Goal: Complete Application Form: Complete application form

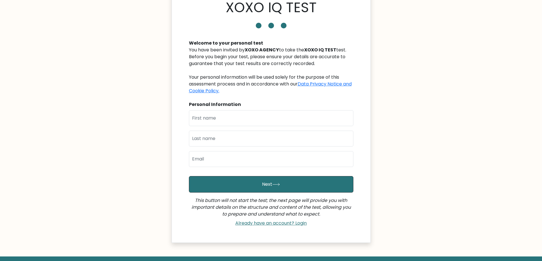
scroll to position [28, 0]
click at [259, 119] on input "text" at bounding box center [271, 118] width 164 height 16
type input "Jose Ramil"
click at [235, 137] on input "text" at bounding box center [271, 139] width 164 height 16
type input "Salas"
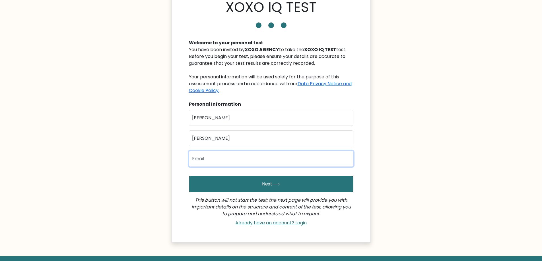
click at [229, 159] on input "email" at bounding box center [271, 159] width 164 height 16
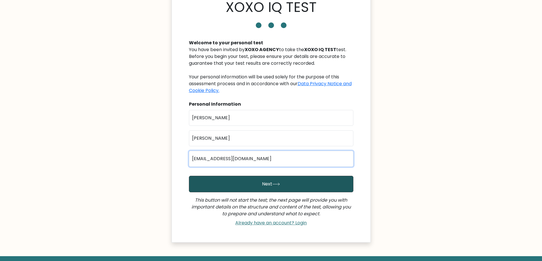
type input "babysalas84@gmail.com"
click at [317, 180] on button "Next" at bounding box center [271, 184] width 164 height 17
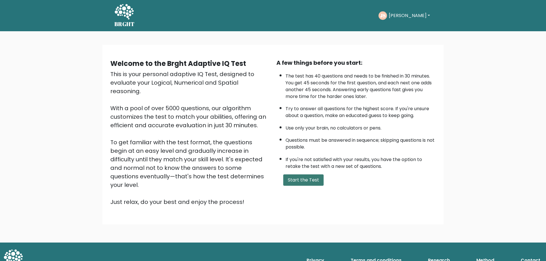
click at [310, 182] on button "Start the Test" at bounding box center [303, 180] width 40 height 11
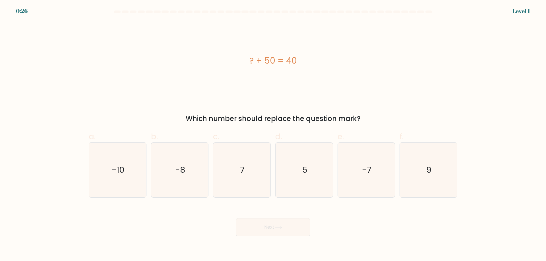
drag, startPoint x: 307, startPoint y: 58, endPoint x: 250, endPoint y: 59, distance: 56.6
click at [250, 59] on div "? + 50 = 40" at bounding box center [273, 60] width 369 height 13
copy div "? + 50 = 40"
click at [121, 167] on text "-10" at bounding box center [118, 169] width 13 height 11
click at [273, 135] on input "a. -10" at bounding box center [273, 133] width 0 height 4
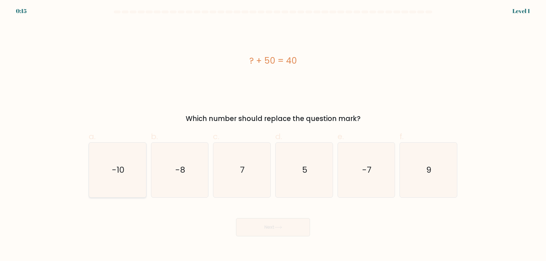
radio input "true"
click at [273, 231] on button "Next" at bounding box center [273, 228] width 74 height 18
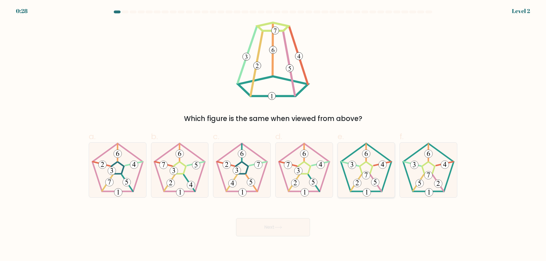
click at [363, 166] on icon at bounding box center [366, 170] width 55 height 55
click at [273, 135] on input "e." at bounding box center [273, 133] width 0 height 4
radio input "true"
click at [292, 231] on button "Next" at bounding box center [273, 228] width 74 height 18
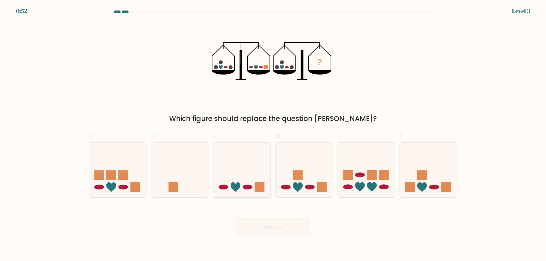
click at [242, 172] on icon at bounding box center [241, 170] width 57 height 47
click at [273, 135] on input "c." at bounding box center [273, 133] width 0 height 4
radio input "true"
click at [268, 227] on button "Next" at bounding box center [273, 228] width 74 height 18
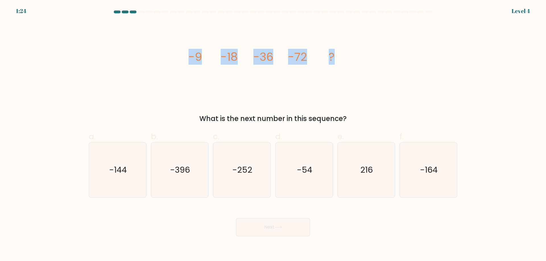
drag, startPoint x: 302, startPoint y: 55, endPoint x: 174, endPoint y: 66, distance: 128.8
click at [174, 66] on div "image/svg+xml -9 -18 -36 -72 ? What is the next number in this sequence?" at bounding box center [273, 73] width 376 height 102
copy g "-9 -18 -36 -72 ?"
click at [119, 179] on icon "-144" at bounding box center [117, 170] width 55 height 55
click at [273, 135] on input "a. -144" at bounding box center [273, 133] width 0 height 4
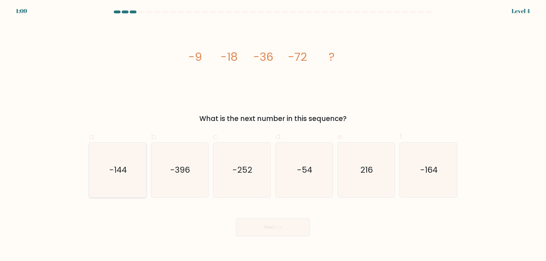
radio input "true"
click at [277, 227] on icon at bounding box center [279, 227] width 8 height 3
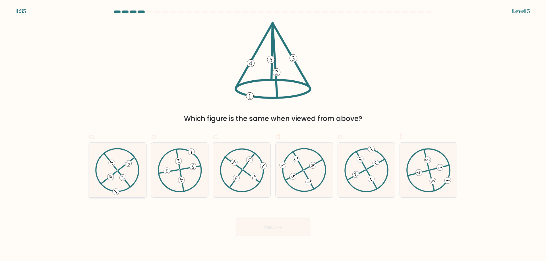
click at [121, 172] on icon at bounding box center [117, 170] width 44 height 44
click at [273, 135] on input "a." at bounding box center [273, 133] width 0 height 4
radio input "true"
click at [264, 230] on button "Next" at bounding box center [273, 228] width 74 height 18
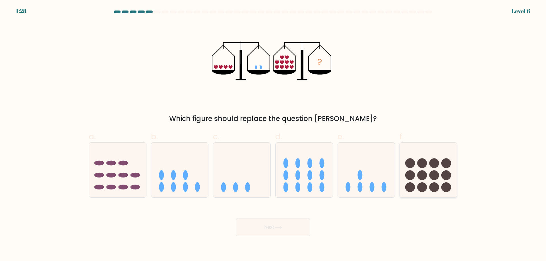
click at [438, 170] on icon at bounding box center [428, 170] width 57 height 47
click at [273, 135] on input "f." at bounding box center [273, 133] width 0 height 4
radio input "true"
click at [289, 173] on icon at bounding box center [304, 170] width 57 height 47
click at [273, 135] on input "d." at bounding box center [273, 133] width 0 height 4
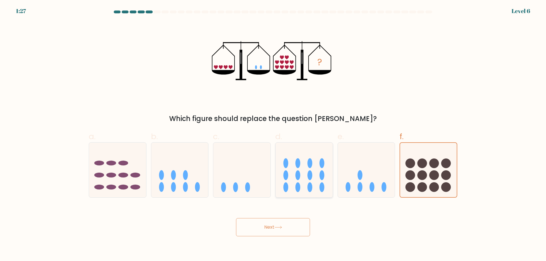
radio input "true"
click at [281, 229] on icon at bounding box center [279, 227] width 8 height 3
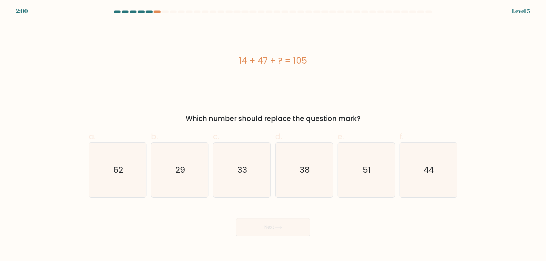
drag, startPoint x: 229, startPoint y: 62, endPoint x: 331, endPoint y: 71, distance: 101.9
click at [331, 71] on div "14 + 47 + ? = 105" at bounding box center [273, 61] width 369 height 79
copy div "14 + 47 + ? = 105"
click at [427, 172] on text "44" at bounding box center [429, 169] width 10 height 11
click at [273, 135] on input "f. 44" at bounding box center [273, 133] width 0 height 4
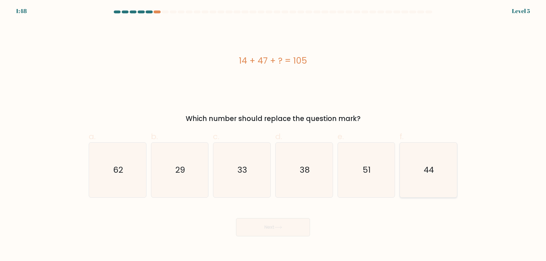
radio input "true"
click at [264, 234] on button "Next" at bounding box center [273, 228] width 74 height 18
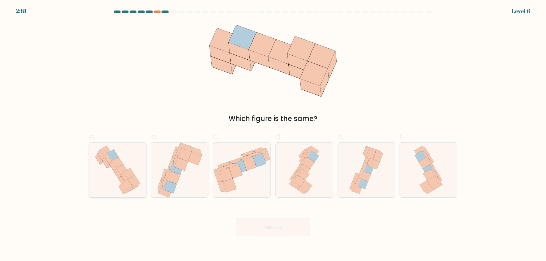
click at [122, 175] on icon at bounding box center [124, 177] width 7 height 11
click at [273, 135] on input "a." at bounding box center [273, 133] width 0 height 4
radio input "true"
click at [292, 233] on button "Next" at bounding box center [273, 228] width 74 height 18
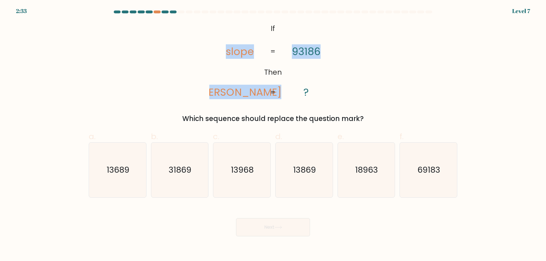
drag, startPoint x: 290, startPoint y: 95, endPoint x: 206, endPoint y: 49, distance: 95.8
click at [206, 49] on div "@import url('https://fonts.googleapis.com/css?family=Abril+Fatface:400,100,100i…" at bounding box center [273, 73] width 376 height 102
copy icon "slope lopes 93186"
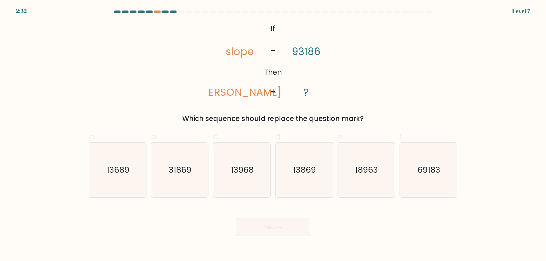
click at [322, 92] on icon "@import url('https://fonts.googleapis.com/css?family=Abril+Fatface:400,100,100i…" at bounding box center [272, 61] width 127 height 79
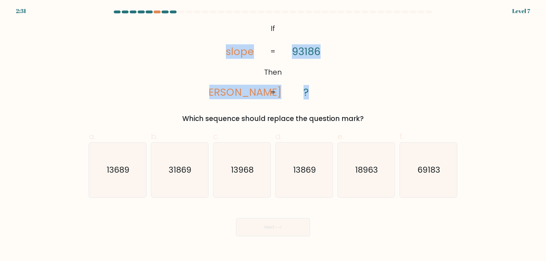
drag, startPoint x: 298, startPoint y: 88, endPoint x: 208, endPoint y: 57, distance: 95.6
click at [208, 57] on div "@import url('https://fonts.googleapis.com/css?family=Abril+Fatface:400,100,100i…" at bounding box center [273, 73] width 376 height 102
copy icon "slope lopes 93186 ?"
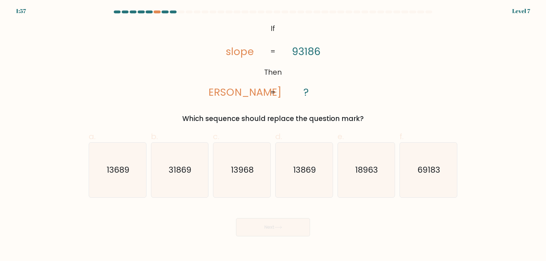
click at [351, 217] on div "Next" at bounding box center [273, 221] width 376 height 32
click at [413, 179] on icon "69183" at bounding box center [428, 170] width 55 height 55
click at [273, 135] on input "f. 69183" at bounding box center [273, 133] width 0 height 4
radio input "true"
click at [365, 173] on text "18963" at bounding box center [367, 169] width 23 height 11
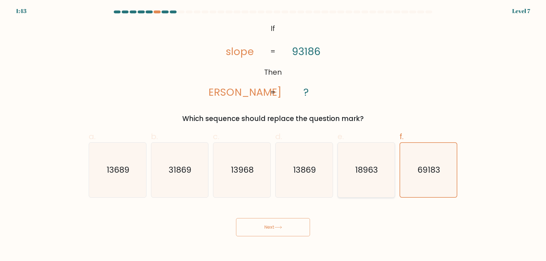
click at [273, 135] on input "e. 18963" at bounding box center [273, 133] width 0 height 4
radio input "true"
click at [286, 230] on button "Next" at bounding box center [273, 228] width 74 height 18
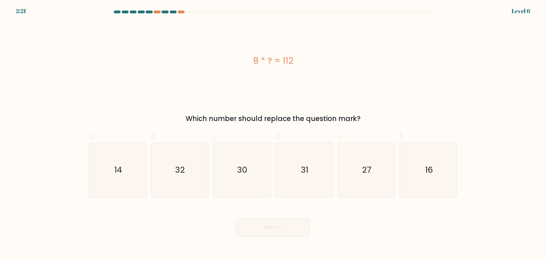
drag, startPoint x: 303, startPoint y: 61, endPoint x: 210, endPoint y: 69, distance: 93.4
click at [210, 69] on div "8 * ? = 112" at bounding box center [273, 61] width 369 height 79
copy div "8 * ? = 112"
click at [118, 166] on text "14" at bounding box center [118, 169] width 8 height 11
click at [273, 135] on input "a. 14" at bounding box center [273, 133] width 0 height 4
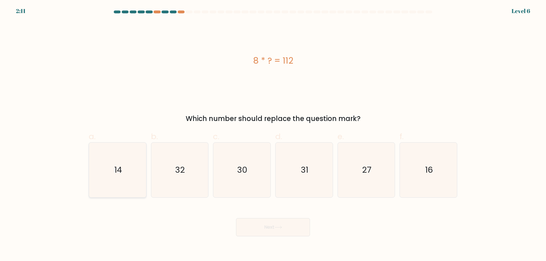
radio input "true"
click at [263, 229] on button "Next" at bounding box center [273, 228] width 74 height 18
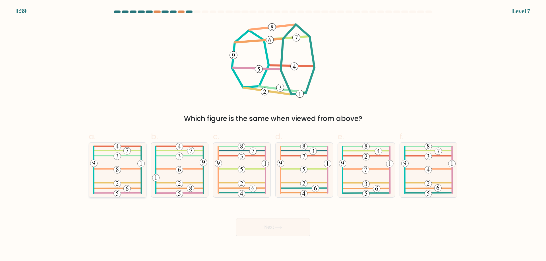
click at [114, 167] on icon at bounding box center [117, 170] width 55 height 55
click at [273, 135] on input "a." at bounding box center [273, 133] width 0 height 4
radio input "true"
click at [259, 220] on button "Next" at bounding box center [273, 228] width 74 height 18
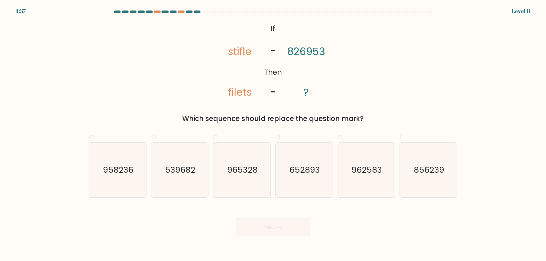
click at [266, 231] on button "Next" at bounding box center [273, 228] width 74 height 18
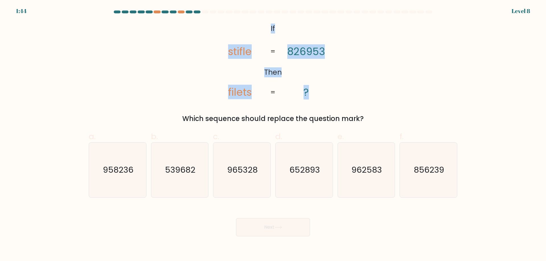
drag, startPoint x: 286, startPoint y: 34, endPoint x: 316, endPoint y: 86, distance: 60.0
click at [316, 86] on icon "@import url('https://fonts.googleapis.com/css?family=Abril+Fatface:400,100,100i…" at bounding box center [272, 61] width 127 height 79
copy icon "If Then stifle filets 826953 ?"
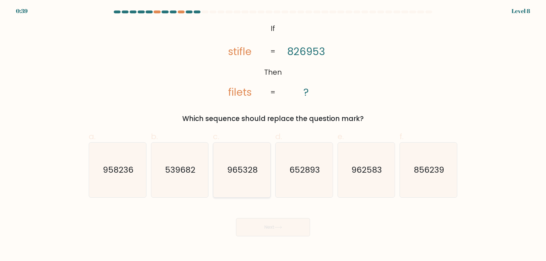
click at [240, 173] on text "965328" at bounding box center [242, 169] width 30 height 11
click at [273, 135] on input "c. 965328" at bounding box center [273, 133] width 0 height 4
radio input "true"
click at [273, 224] on button "Next" at bounding box center [273, 228] width 74 height 18
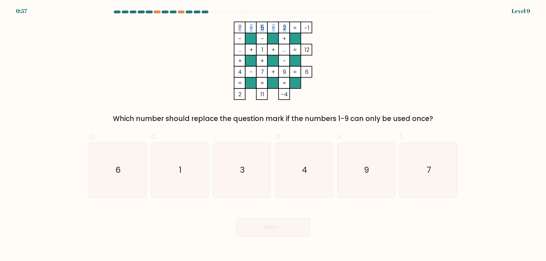
drag, startPoint x: 226, startPoint y: 25, endPoint x: 241, endPoint y: 46, distance: 25.3
click at [278, 31] on icon "? - 5 - 2 -1 - - + ... + 1 + ... 12 + + - 4 - 7 + 9 = 6 = = = = 2 11 -4 =" at bounding box center [273, 61] width 171 height 79
click at [206, 52] on icon "? - 5 - 2 -1 - - + ... + 1 + ... 12 + + - 4 - 7 + 9 = 6 = = = = 2 11 -4 =" at bounding box center [273, 61] width 171 height 79
click at [123, 179] on icon "6" at bounding box center [117, 170] width 55 height 55
click at [273, 135] on input "a. 6" at bounding box center [273, 133] width 0 height 4
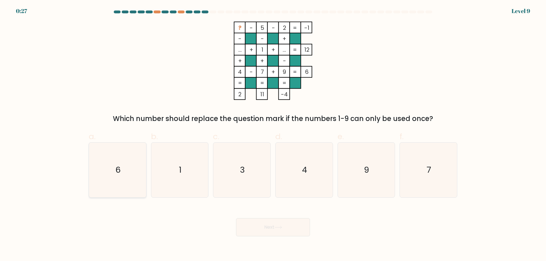
radio input "true"
click at [250, 229] on button "Next" at bounding box center [273, 228] width 74 height 18
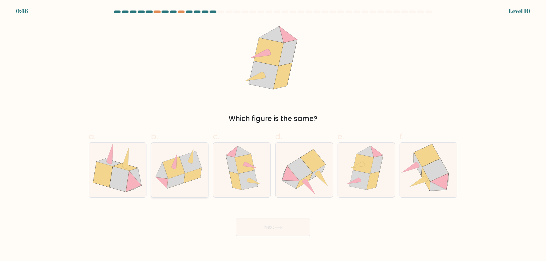
click at [191, 173] on icon at bounding box center [193, 175] width 18 height 15
click at [273, 135] on input "b." at bounding box center [273, 133] width 0 height 4
radio input "true"
click at [275, 232] on button "Next" at bounding box center [273, 228] width 74 height 18
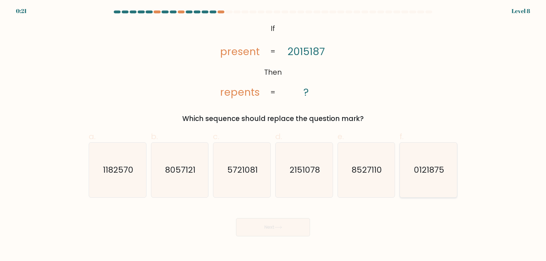
click at [425, 177] on icon "0121875" at bounding box center [428, 170] width 55 height 55
click at [273, 135] on input "f. 0121875" at bounding box center [273, 133] width 0 height 4
radio input "true"
click at [285, 234] on button "Next" at bounding box center [273, 228] width 74 height 18
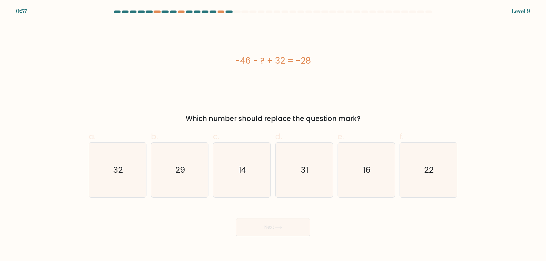
drag, startPoint x: 291, startPoint y: 60, endPoint x: 220, endPoint y: 67, distance: 70.9
click at [220, 67] on div "-46 - ? + 32 = -28" at bounding box center [273, 60] width 369 height 13
copy div "-46 - ? + 32 = -28"
click at [244, 179] on icon "14" at bounding box center [242, 170] width 55 height 55
click at [273, 135] on input "c. 14" at bounding box center [273, 133] width 0 height 4
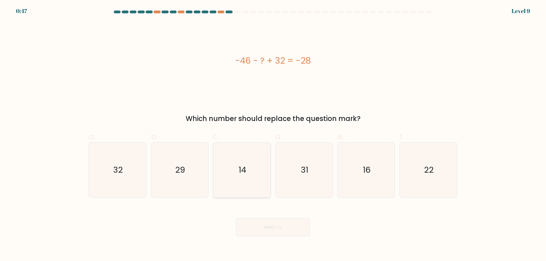
radio input "true"
click at [268, 228] on button "Next" at bounding box center [273, 228] width 74 height 18
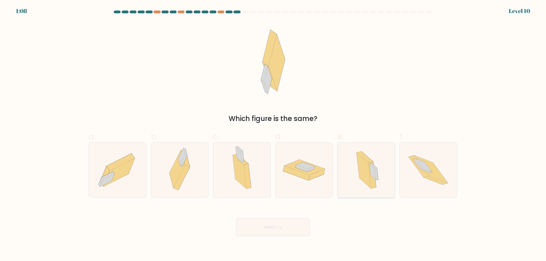
click at [361, 174] on icon at bounding box center [364, 171] width 15 height 36
click at [273, 135] on input "e." at bounding box center [273, 133] width 0 height 4
radio input "true"
click at [291, 227] on button "Next" at bounding box center [273, 228] width 74 height 18
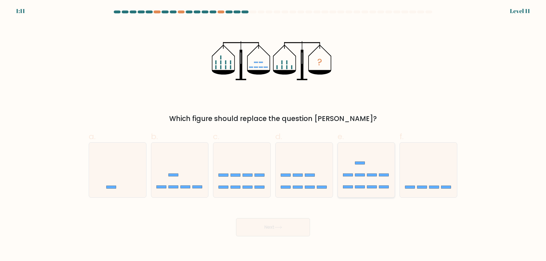
click at [361, 177] on rect at bounding box center [360, 175] width 10 height 3
click at [273, 135] on input "e." at bounding box center [273, 133] width 0 height 4
radio input "true"
click at [269, 231] on button "Next" at bounding box center [273, 228] width 74 height 18
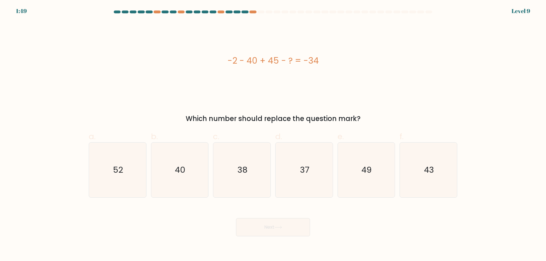
drag, startPoint x: 332, startPoint y: 62, endPoint x: 202, endPoint y: 66, distance: 129.5
click at [202, 66] on div "-2 - 40 + 45 - ? = -34" at bounding box center [273, 60] width 369 height 13
copy div "-2 - 40 + 45 - ? = -34"
click at [308, 176] on icon "37" at bounding box center [304, 170] width 55 height 55
click at [273, 135] on input "d. 37" at bounding box center [273, 133] width 0 height 4
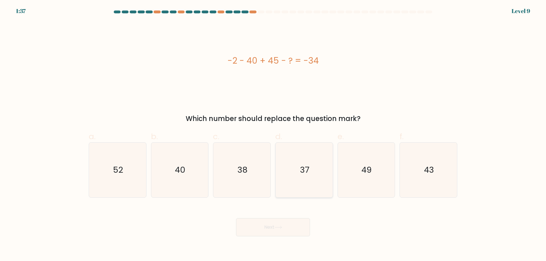
radio input "true"
click at [279, 232] on button "Next" at bounding box center [273, 228] width 74 height 18
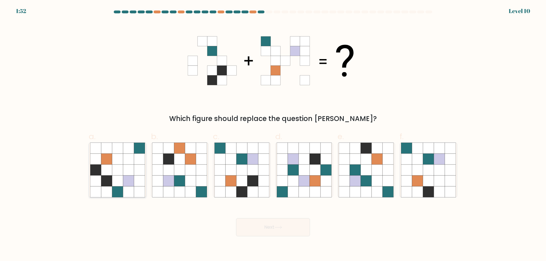
click at [118, 175] on icon at bounding box center [117, 170] width 11 height 11
click at [273, 135] on input "a." at bounding box center [273, 133] width 0 height 4
radio input "true"
click at [118, 175] on icon at bounding box center [117, 170] width 11 height 11
click at [273, 135] on input "a." at bounding box center [273, 133] width 0 height 4
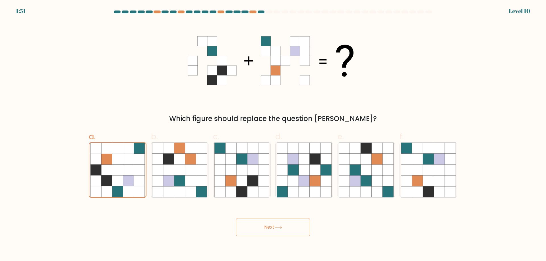
click at [281, 227] on icon at bounding box center [279, 227] width 8 height 3
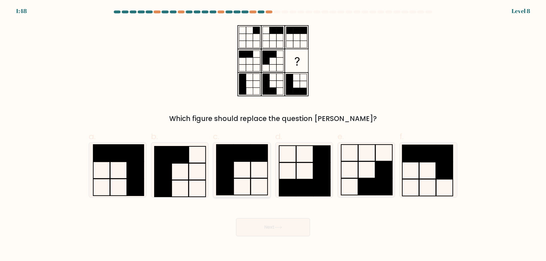
click at [244, 159] on rect at bounding box center [242, 153] width 17 height 17
click at [273, 135] on input "c." at bounding box center [273, 133] width 0 height 4
radio input "true"
click at [291, 229] on button "Next" at bounding box center [273, 228] width 74 height 18
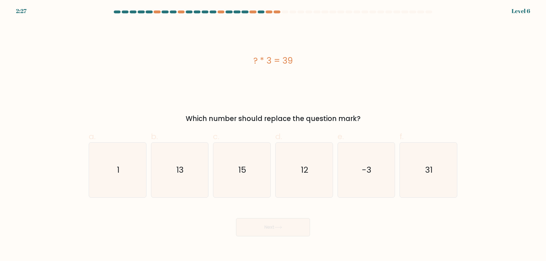
drag, startPoint x: 312, startPoint y: 59, endPoint x: 226, endPoint y: 51, distance: 86.1
click at [226, 51] on div "? * 3 = 39" at bounding box center [273, 61] width 369 height 79
copy div "? * 3 = 39"
click at [193, 173] on icon "13" at bounding box center [179, 170] width 55 height 55
click at [273, 135] on input "b. 13" at bounding box center [273, 133] width 0 height 4
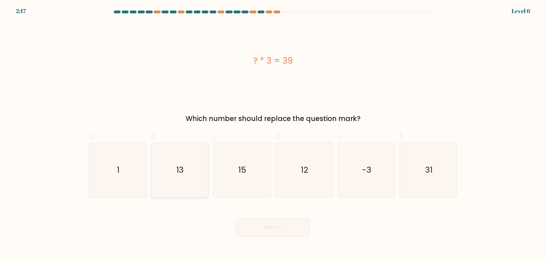
radio input "true"
click at [263, 233] on button "Next" at bounding box center [273, 228] width 74 height 18
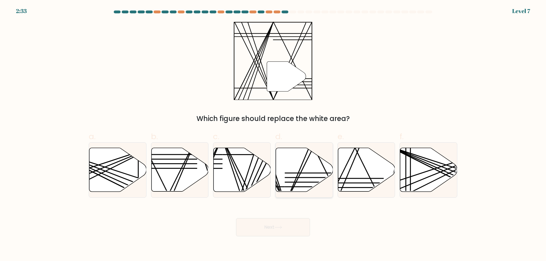
click at [309, 176] on icon at bounding box center [304, 170] width 57 height 44
click at [273, 135] on input "d." at bounding box center [273, 133] width 0 height 4
radio input "true"
click at [278, 227] on icon at bounding box center [279, 227] width 8 height 3
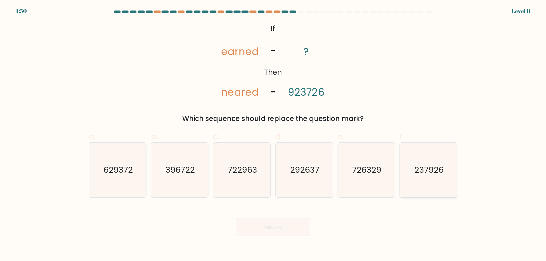
click at [423, 170] on text "237926" at bounding box center [429, 169] width 29 height 11
click at [273, 135] on input "f. 237926" at bounding box center [273, 133] width 0 height 4
radio input "true"
click at [295, 226] on button "Next" at bounding box center [273, 228] width 74 height 18
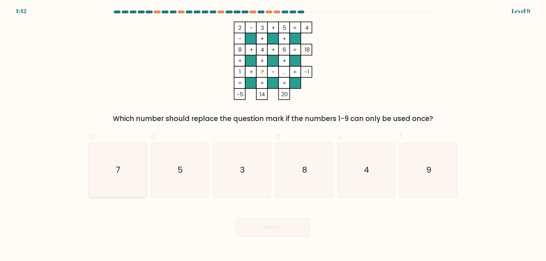
click at [110, 166] on icon "7" at bounding box center [117, 170] width 55 height 55
click at [273, 135] on input "a. 7" at bounding box center [273, 133] width 0 height 4
radio input "true"
click at [271, 230] on button "Next" at bounding box center [273, 228] width 74 height 18
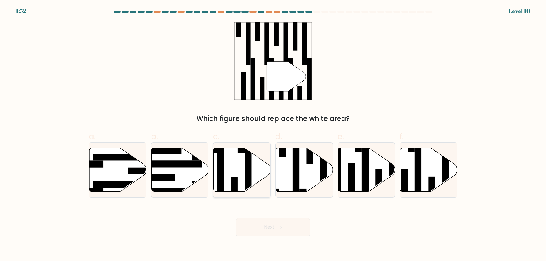
click at [228, 173] on icon at bounding box center [242, 170] width 57 height 44
click at [273, 135] on input "c." at bounding box center [273, 133] width 0 height 4
radio input "true"
click at [282, 228] on icon at bounding box center [278, 227] width 7 height 3
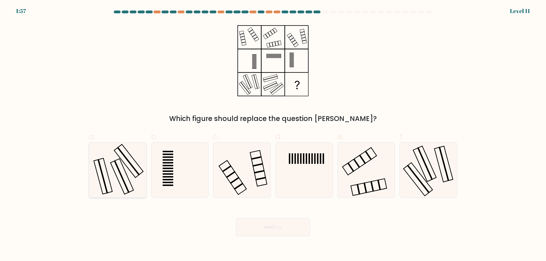
click at [102, 181] on icon at bounding box center [117, 170] width 55 height 55
click at [273, 135] on input "a." at bounding box center [273, 133] width 0 height 4
radio input "true"
click at [269, 230] on button "Next" at bounding box center [273, 228] width 74 height 18
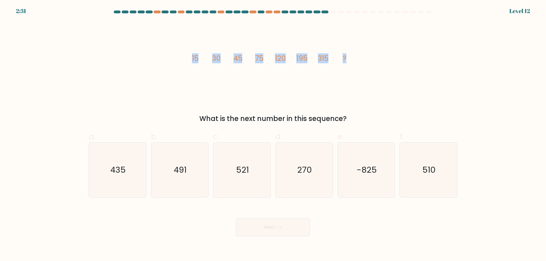
drag, startPoint x: 195, startPoint y: 58, endPoint x: 382, endPoint y: 63, distance: 187.0
click at [382, 63] on div "image/svg+xml 15 30 45 75 120 195 315 ? What is the next number in this sequenc…" at bounding box center [273, 73] width 376 height 102
click at [430, 175] on text "510" at bounding box center [429, 169] width 13 height 11
click at [273, 135] on input "f. 510" at bounding box center [273, 133] width 0 height 4
radio input "true"
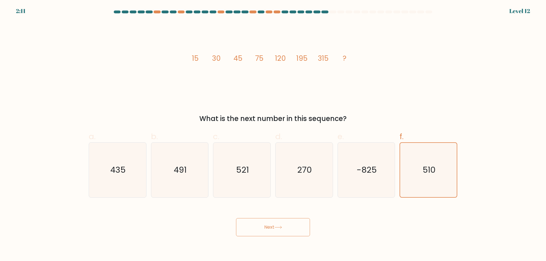
click at [280, 231] on button "Next" at bounding box center [273, 228] width 74 height 18
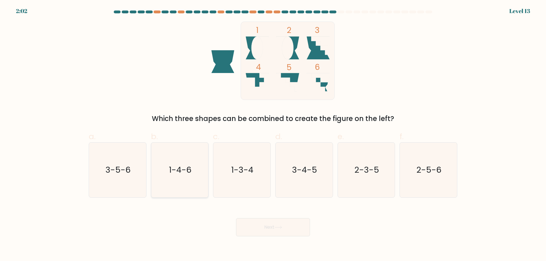
click at [178, 168] on text "1-4-6" at bounding box center [180, 169] width 22 height 11
click at [273, 135] on input "b. 1-4-6" at bounding box center [273, 133] width 0 height 4
radio input "true"
click at [277, 232] on button "Next" at bounding box center [273, 228] width 74 height 18
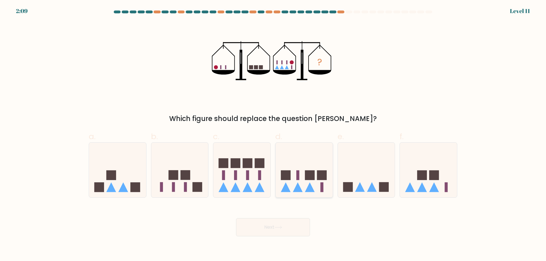
click at [312, 187] on icon at bounding box center [310, 188] width 10 height 10
click at [273, 135] on input "d." at bounding box center [273, 133] width 0 height 4
radio input "true"
click at [284, 226] on button "Next" at bounding box center [273, 228] width 74 height 18
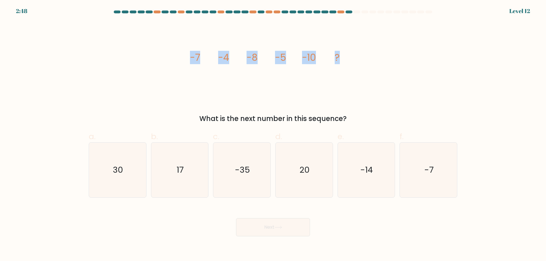
drag, startPoint x: 181, startPoint y: 57, endPoint x: 396, endPoint y: 70, distance: 216.1
click at [396, 70] on div "image/svg+xml -7 -4 -8 -5 -10 ? What is the next number in this sequence?" at bounding box center [273, 73] width 376 height 102
click at [429, 172] on text "-7" at bounding box center [429, 169] width 9 height 11
click at [273, 135] on input "f. -7" at bounding box center [273, 133] width 0 height 4
radio input "true"
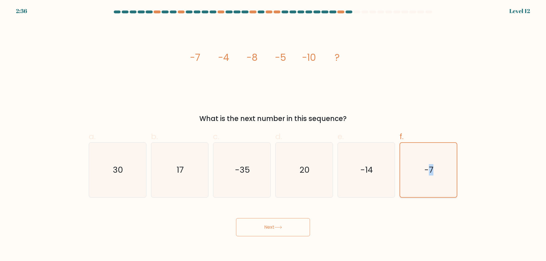
click at [429, 172] on text "-7" at bounding box center [429, 169] width 9 height 11
click at [273, 135] on input "f. -7" at bounding box center [273, 133] width 0 height 4
click at [284, 236] on button "Next" at bounding box center [273, 228] width 74 height 18
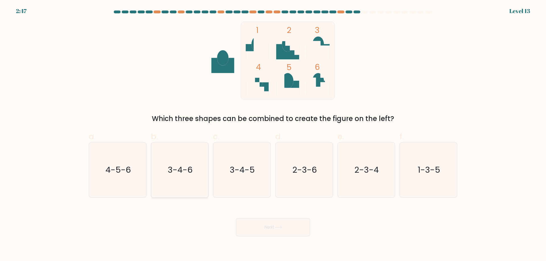
click at [182, 170] on text "3-4-6" at bounding box center [180, 169] width 25 height 11
click at [273, 135] on input "b. 3-4-6" at bounding box center [273, 133] width 0 height 4
radio input "true"
click at [285, 224] on button "Next" at bounding box center [273, 228] width 74 height 18
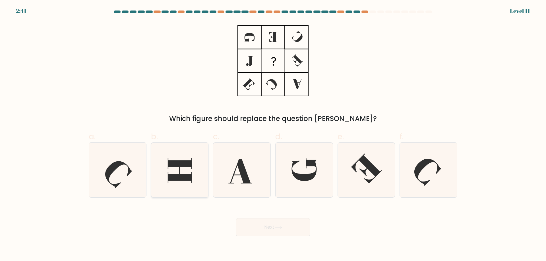
click at [182, 172] on icon at bounding box center [179, 170] width 55 height 55
click at [273, 135] on input "b." at bounding box center [273, 133] width 0 height 4
radio input "true"
click at [267, 231] on button "Next" at bounding box center [273, 228] width 74 height 18
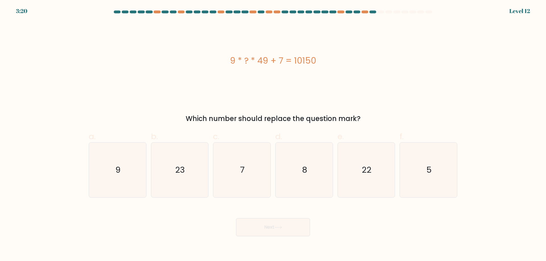
drag, startPoint x: 227, startPoint y: 61, endPoint x: 328, endPoint y: 70, distance: 101.2
click at [328, 70] on div "9 * ? * 49 + 7 = 10150" at bounding box center [273, 61] width 369 height 79
click at [188, 175] on icon "23" at bounding box center [179, 170] width 55 height 55
click at [273, 135] on input "b. 23" at bounding box center [273, 133] width 0 height 4
radio input "true"
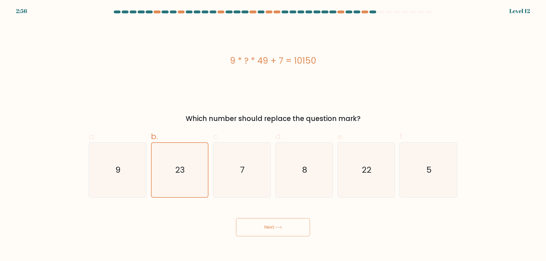
click at [267, 228] on button "Next" at bounding box center [273, 228] width 74 height 18
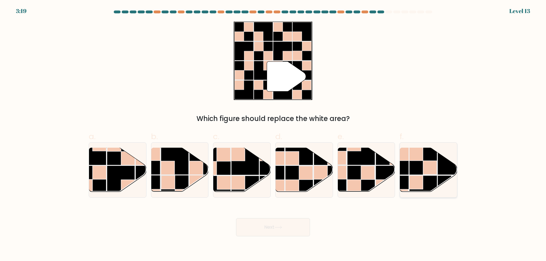
click at [424, 168] on rect at bounding box center [430, 168] width 14 height 14
click at [273, 135] on input "f." at bounding box center [273, 133] width 0 height 4
radio input "true"
click at [280, 229] on icon at bounding box center [279, 227] width 8 height 3
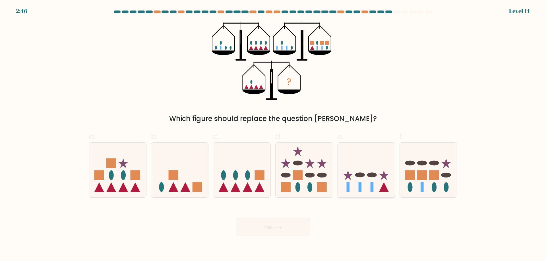
click at [365, 191] on icon at bounding box center [366, 170] width 57 height 47
click at [273, 135] on input "e." at bounding box center [273, 133] width 0 height 4
radio input "true"
click at [289, 230] on button "Next" at bounding box center [273, 228] width 74 height 18
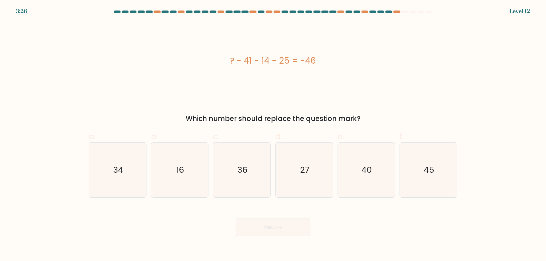
drag, startPoint x: 320, startPoint y: 63, endPoint x: 219, endPoint y: 64, distance: 101.3
click at [219, 64] on div "? - 41 - 14 - 25 = -46" at bounding box center [273, 60] width 369 height 13
click at [136, 167] on icon "34" at bounding box center [117, 170] width 55 height 55
click at [273, 135] on input "a. 34" at bounding box center [273, 133] width 0 height 4
radio input "true"
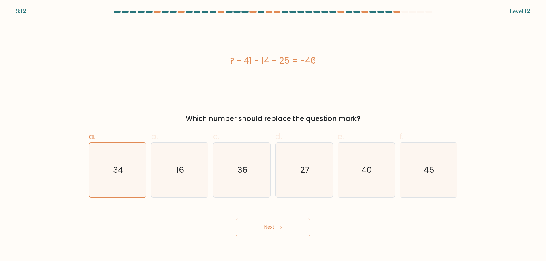
click at [282, 232] on button "Next" at bounding box center [273, 228] width 74 height 18
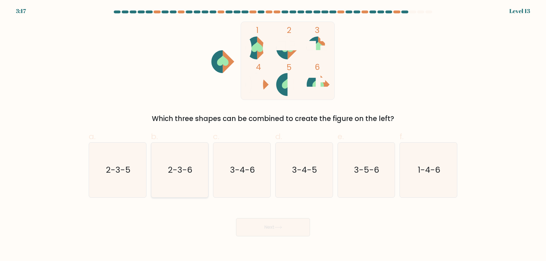
click at [188, 176] on text "2-3-6" at bounding box center [180, 169] width 24 height 11
click at [273, 135] on input "b. 2-3-6" at bounding box center [273, 133] width 0 height 4
radio input "true"
click at [260, 228] on button "Next" at bounding box center [273, 228] width 74 height 18
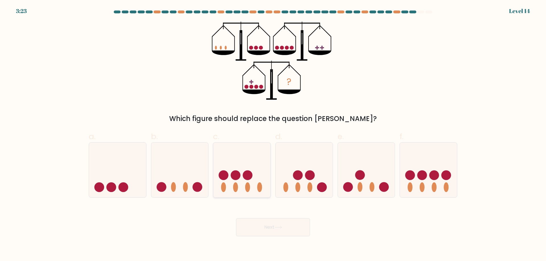
click at [235, 177] on circle at bounding box center [236, 176] width 10 height 10
click at [273, 135] on input "c." at bounding box center [273, 133] width 0 height 4
radio input "true"
click at [282, 229] on icon at bounding box center [279, 227] width 8 height 3
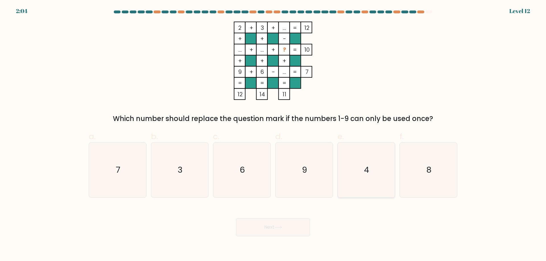
drag, startPoint x: 359, startPoint y: 171, endPoint x: 357, endPoint y: 150, distance: 20.9
click at [360, 169] on icon "4" at bounding box center [366, 170] width 55 height 55
click at [273, 135] on input "e. 4" at bounding box center [273, 133] width 0 height 4
radio input "true"
click at [271, 230] on button "Next" at bounding box center [273, 228] width 74 height 18
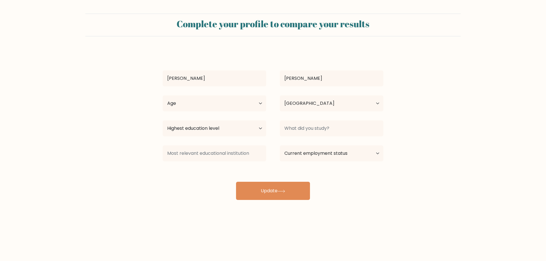
select select "PH"
click at [263, 129] on select "Highest education level No schooling Primary Lower Secondary Upper Secondary Oc…" at bounding box center [215, 129] width 104 height 16
select select "upper_secondary"
click at [163, 121] on select "Highest education level No schooling Primary Lower Secondary Upper Secondary Oc…" at bounding box center [215, 129] width 104 height 16
click at [304, 125] on input at bounding box center [332, 129] width 104 height 16
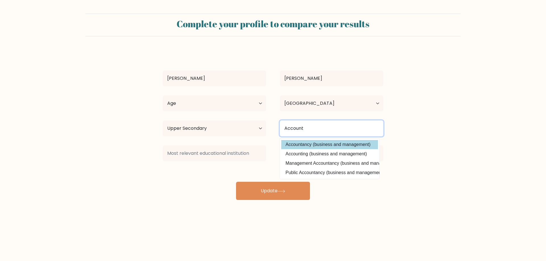
type input "Account"
click at [349, 145] on div "Jose Ramil Salas Age Under 18 years old 18-24 years old 25-34 years old 35-44 y…" at bounding box center [273, 125] width 228 height 150
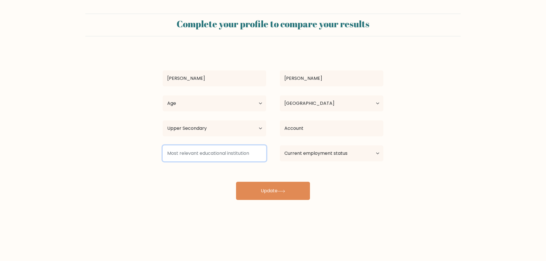
click at [211, 154] on input at bounding box center [215, 154] width 104 height 16
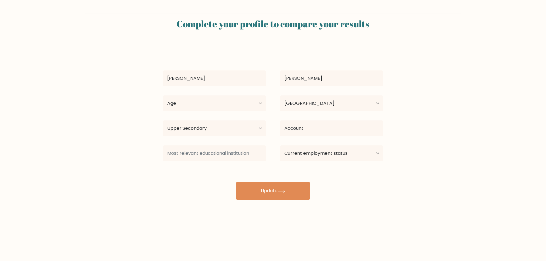
click at [350, 179] on div "Jose Ramil Salas Age Under 18 years old 18-24 years old 25-34 years old 35-44 y…" at bounding box center [273, 125] width 228 height 150
click at [369, 154] on select "Current employment status Employed Student Retired Other / prefer not to answer" at bounding box center [332, 154] width 104 height 16
select select "retired"
click at [280, 146] on select "Current employment status Employed Student Retired Other / prefer not to answer" at bounding box center [332, 154] width 104 height 16
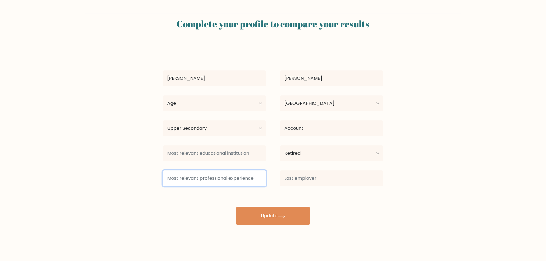
click at [250, 182] on input at bounding box center [215, 179] width 104 height 16
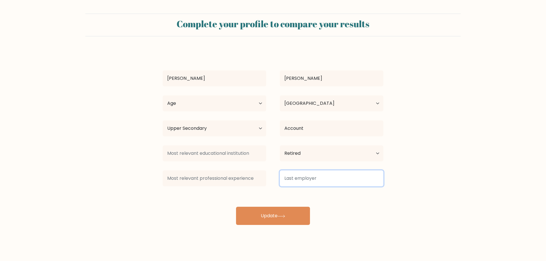
click at [325, 183] on input at bounding box center [332, 179] width 104 height 16
click at [306, 194] on div "Jose Ramil Salas Age Under 18 years old 18-24 years old 25-34 years old 35-44 y…" at bounding box center [273, 137] width 228 height 175
click at [329, 183] on input "Accenture phi" at bounding box center [332, 179] width 104 height 16
click at [328, 193] on div "Jose Ramil Salas Age Under 18 years old 18-24 years old 25-34 years old 35-44 y…" at bounding box center [273, 137] width 228 height 175
click at [332, 181] on input "Accenture phili" at bounding box center [332, 179] width 104 height 16
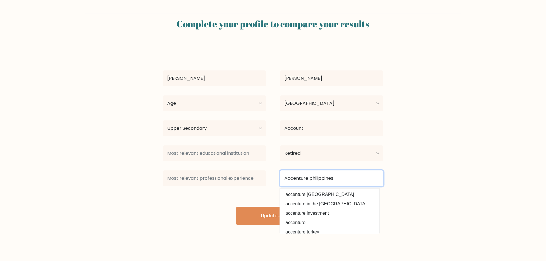
click at [312, 179] on input "Accenture philippines" at bounding box center [332, 179] width 104 height 16
click at [345, 182] on input "Accenture Philippines" at bounding box center [332, 179] width 104 height 16
type input "Accenture Philippines"
click at [193, 191] on div "Jose Ramil Salas Age Under 18 years old 18-24 years old 25-34 years old 35-44 y…" at bounding box center [273, 137] width 228 height 175
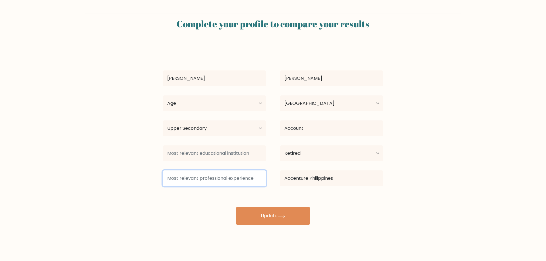
click at [220, 179] on input at bounding box center [215, 179] width 104 height 16
click at [238, 182] on input at bounding box center [215, 179] width 104 height 16
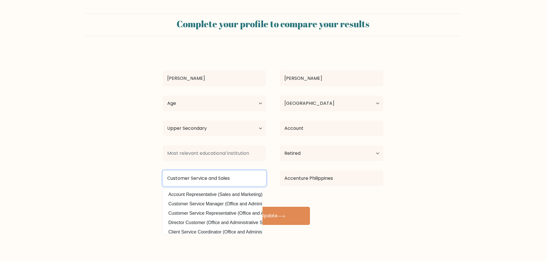
type input "Customer Service and Sales"
click at [337, 226] on body "Complete your profile to compare your results Jose Ramil Salas Age Under 18 yea…" at bounding box center [273, 130] width 546 height 261
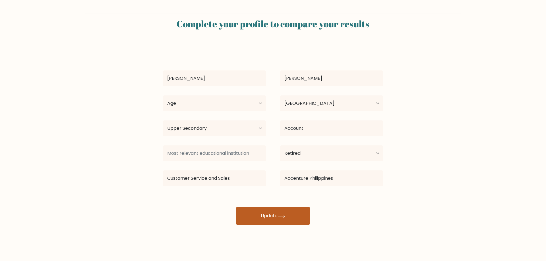
click at [293, 215] on button "Update" at bounding box center [273, 216] width 74 height 18
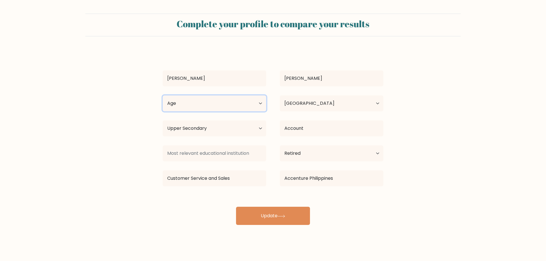
click at [260, 106] on select "Age Under 18 years old 18-24 years old 25-34 years old 35-44 years old 45-54 ye…" at bounding box center [215, 104] width 104 height 16
select select "25_34"
click at [163, 96] on select "Age Under 18 years old 18-24 years old 25-34 years old 35-44 years old 45-54 ye…" at bounding box center [215, 104] width 104 height 16
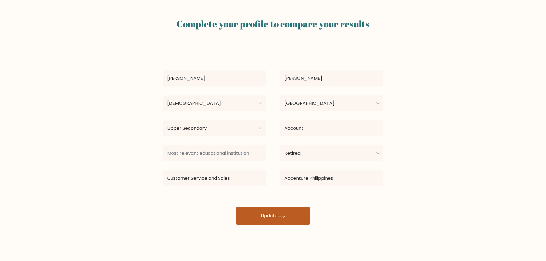
click at [290, 214] on button "Update" at bounding box center [273, 216] width 74 height 18
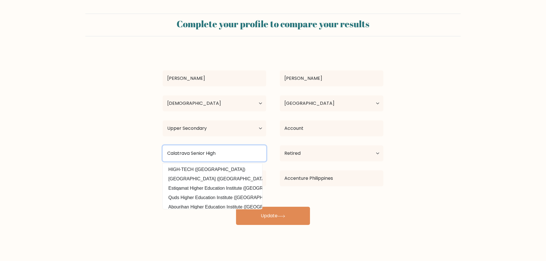
type input "Calatrava Senior High"
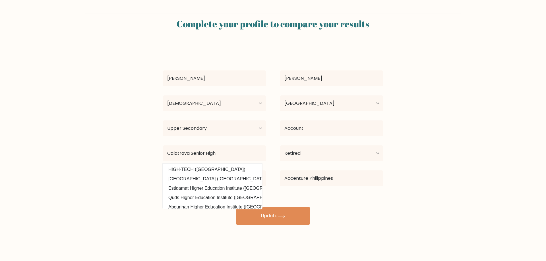
click at [142, 193] on form "Complete your profile to compare your results Jose Ramil Salas Age Under 18 yea…" at bounding box center [273, 120] width 546 height 212
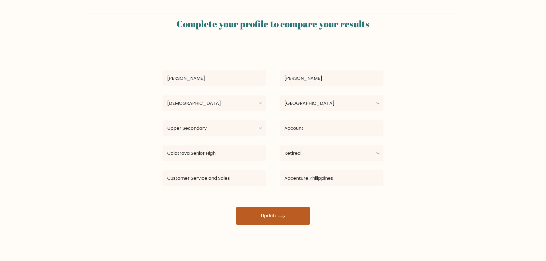
click at [260, 211] on button "Update" at bounding box center [273, 216] width 74 height 18
